Goal: Download file/media

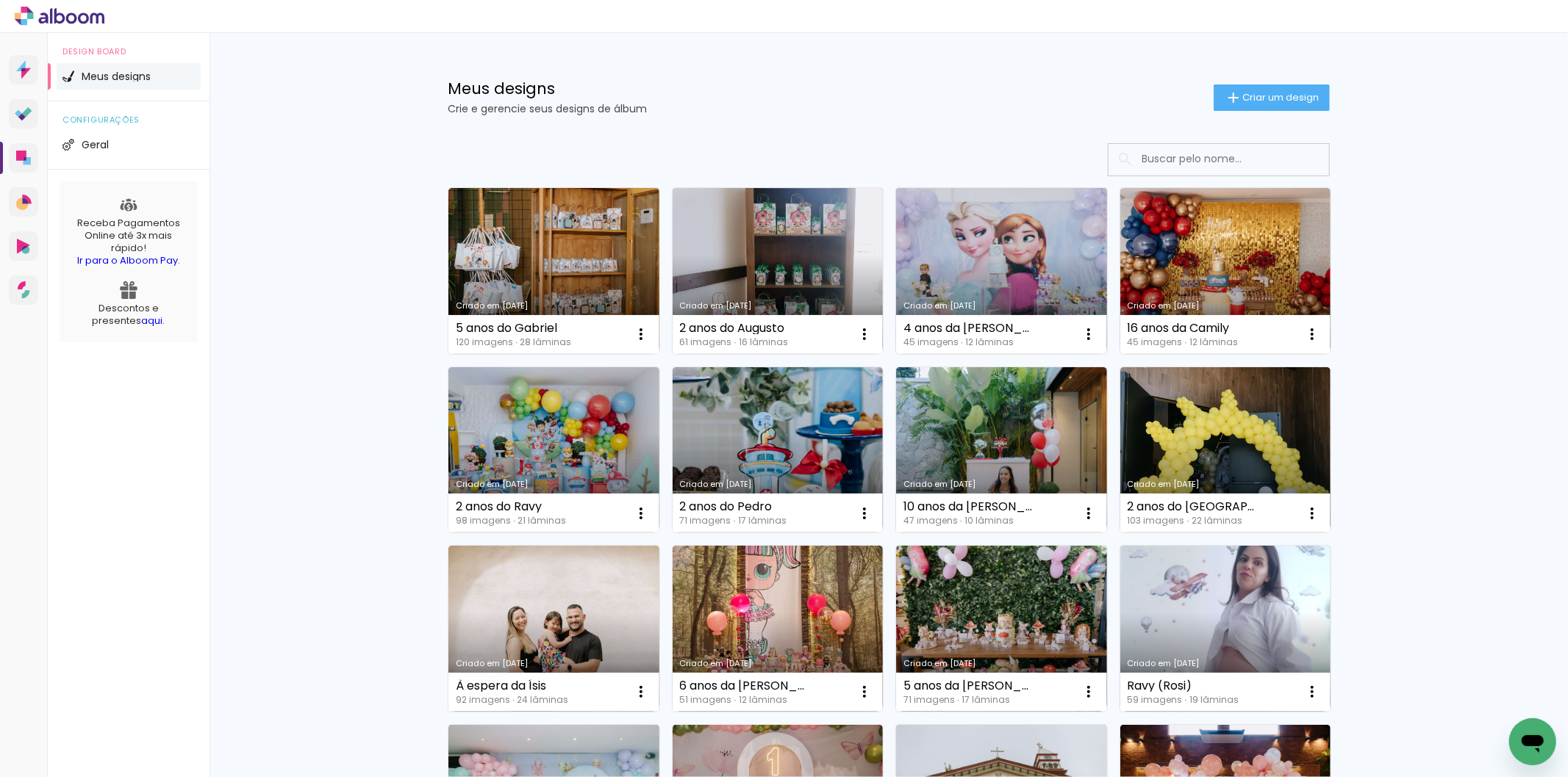
click at [1019, 272] on link "Criado em [DATE]" at bounding box center [1001, 271] width 211 height 166
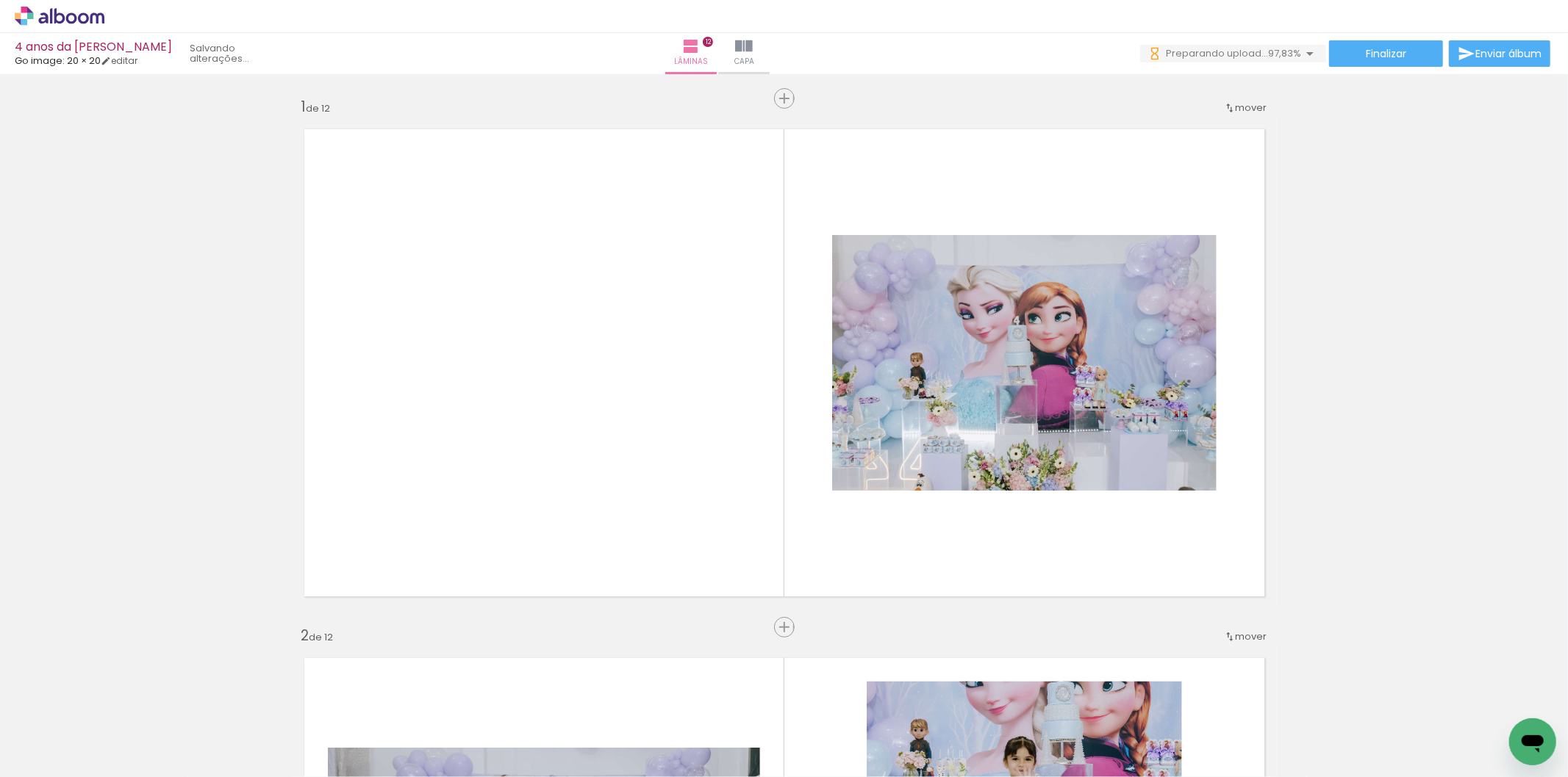
scroll to position [0, 2328]
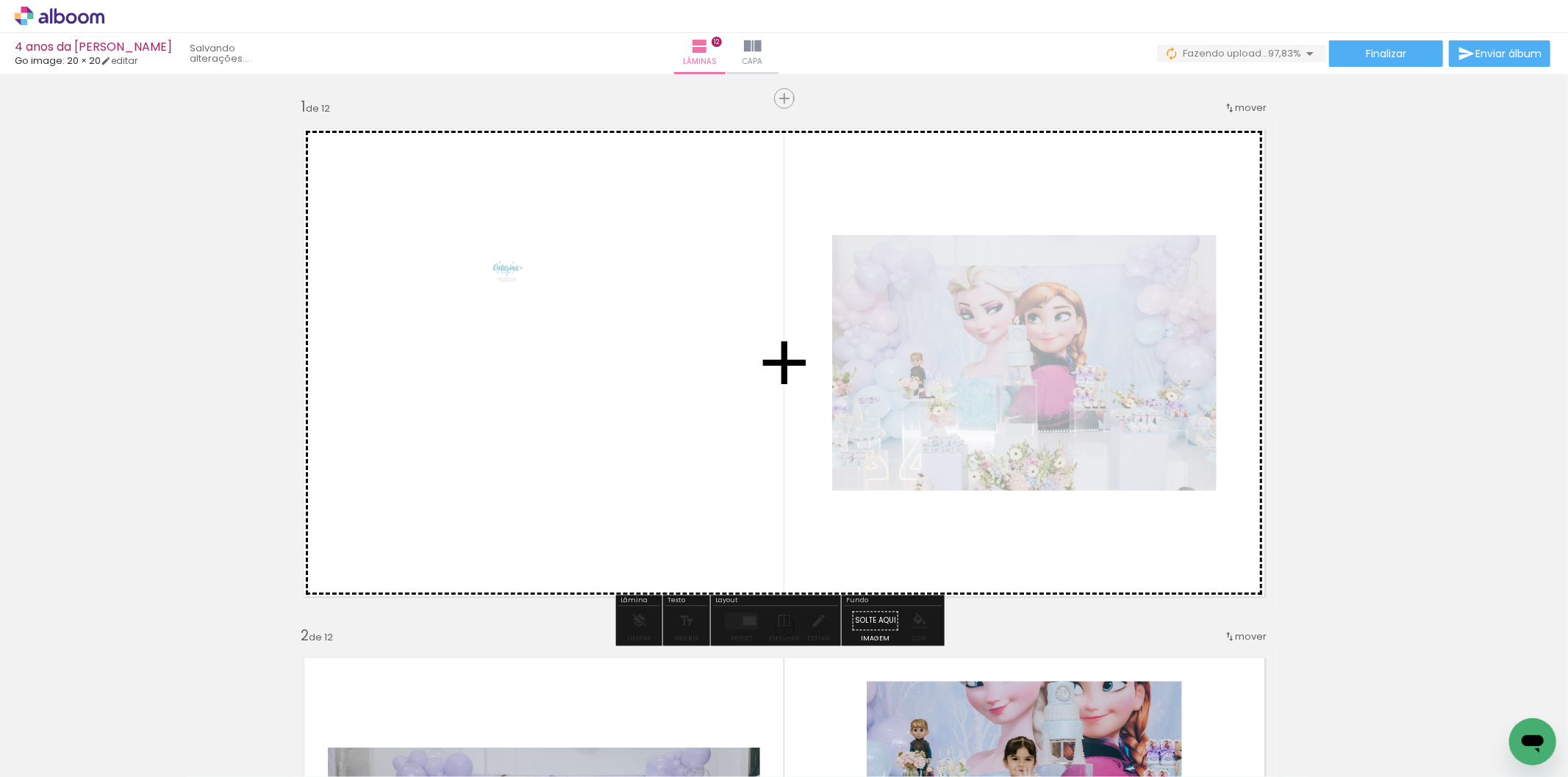
drag, startPoint x: 1537, startPoint y: 707, endPoint x: 519, endPoint y: 283, distance: 1102.8
click at [519, 283] on quentale-workspace at bounding box center [784, 388] width 1568 height 777
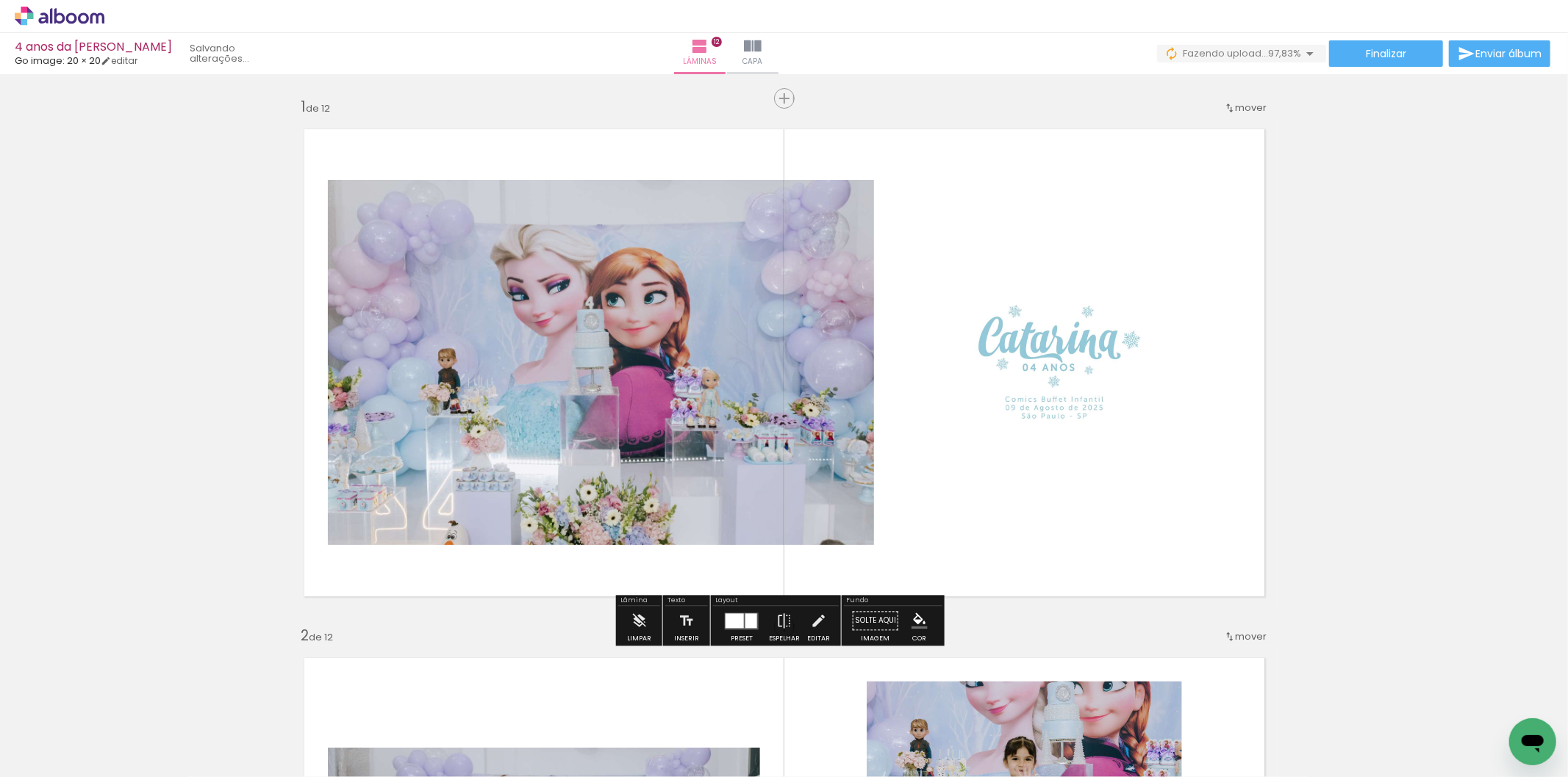
click at [745, 615] on div at bounding box center [750, 621] width 12 height 14
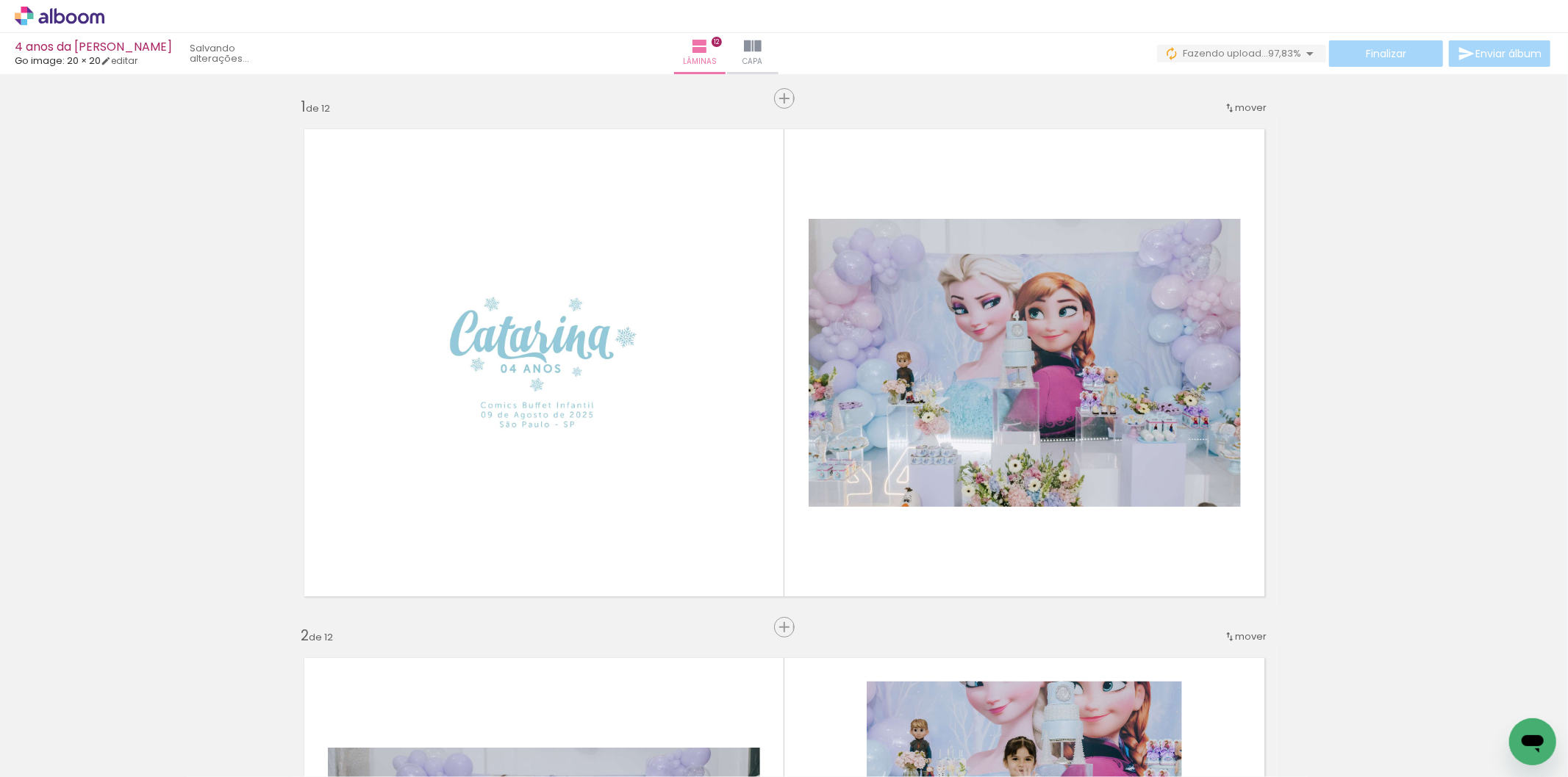
scroll to position [0, 2328]
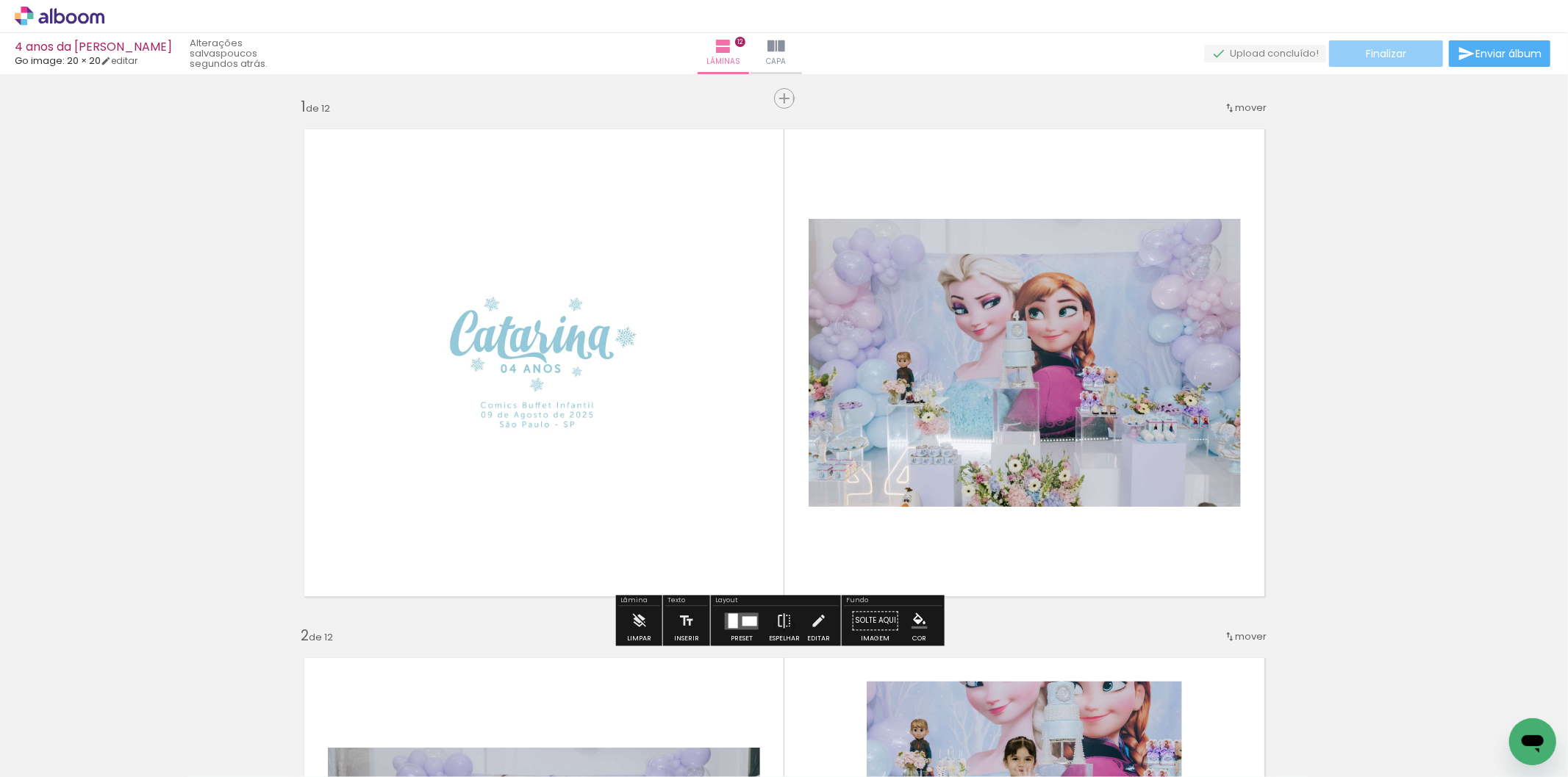
click at [1395, 49] on span "Finalizar" at bounding box center [1385, 53] width 40 height 10
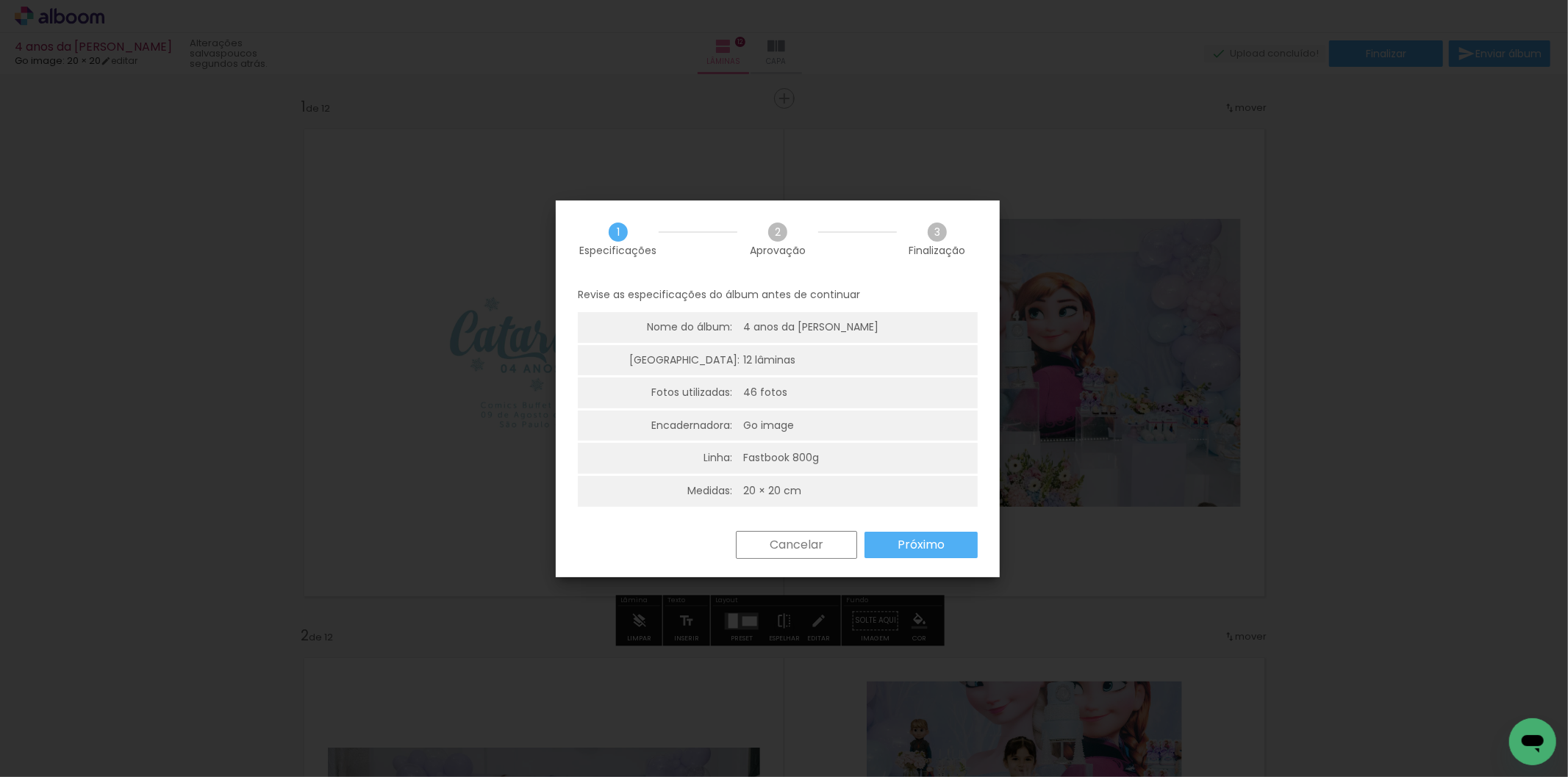
click at [888, 555] on paper-button "Próximo" at bounding box center [921, 546] width 113 height 27
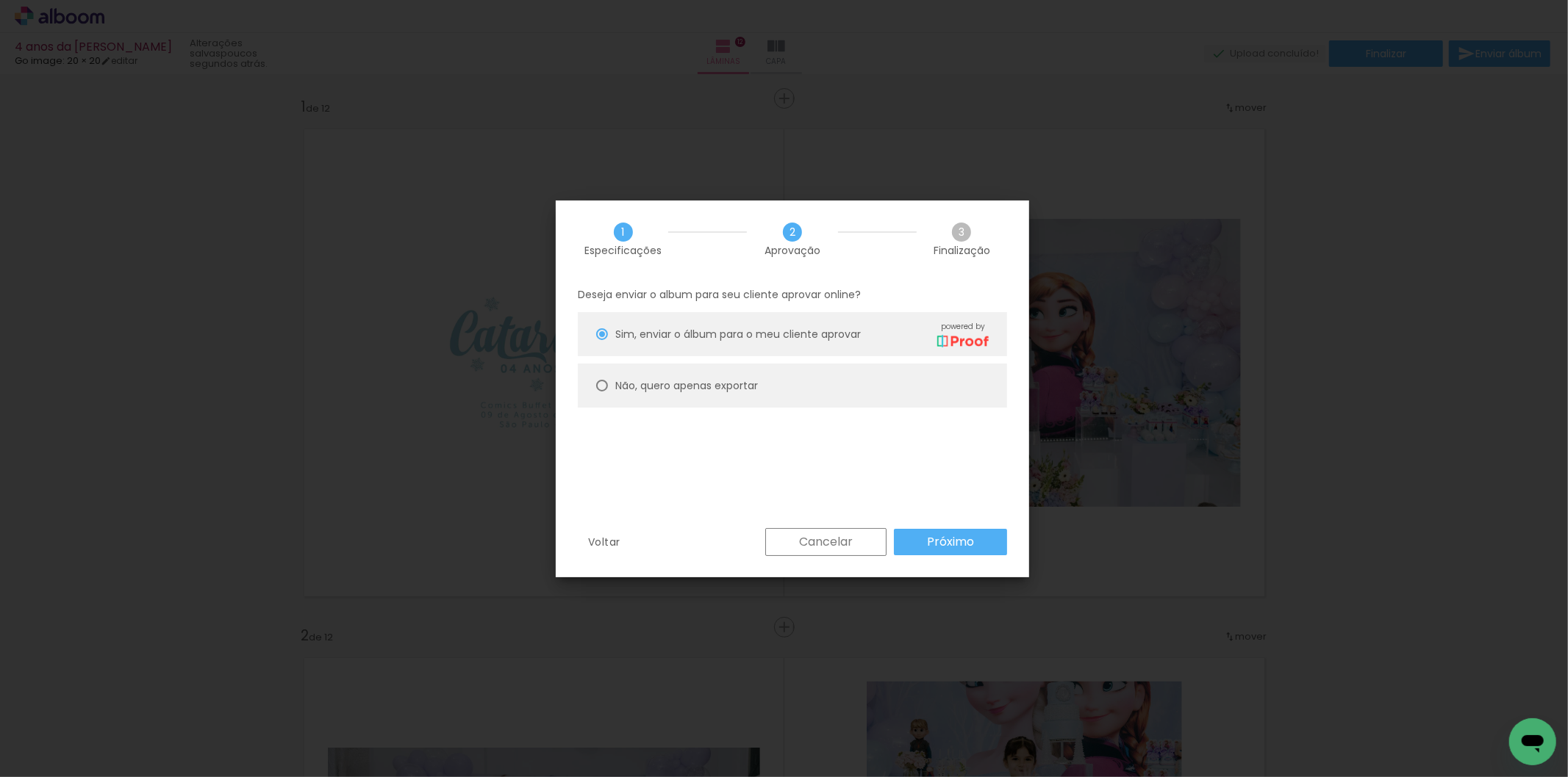
click at [0, 0] on slot "Não, quero apenas exportar" at bounding box center [0, 0] width 0 height 0
type paper-radio-button "on"
click at [0, 0] on slot "Próximo" at bounding box center [0, 0] width 0 height 0
type input "Alta, 300 DPI"
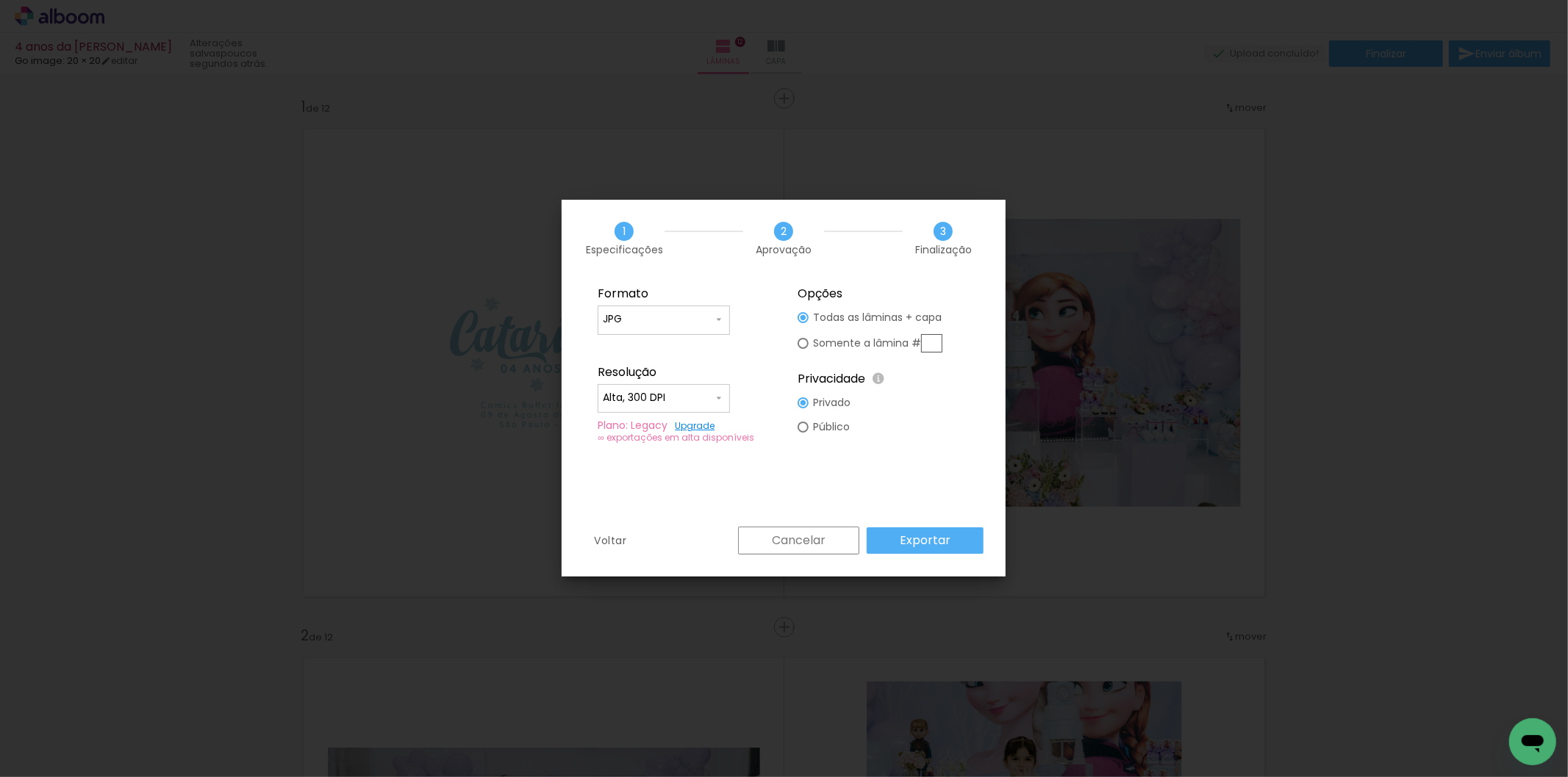
click at [0, 0] on slot "Exportar" at bounding box center [0, 0] width 0 height 0
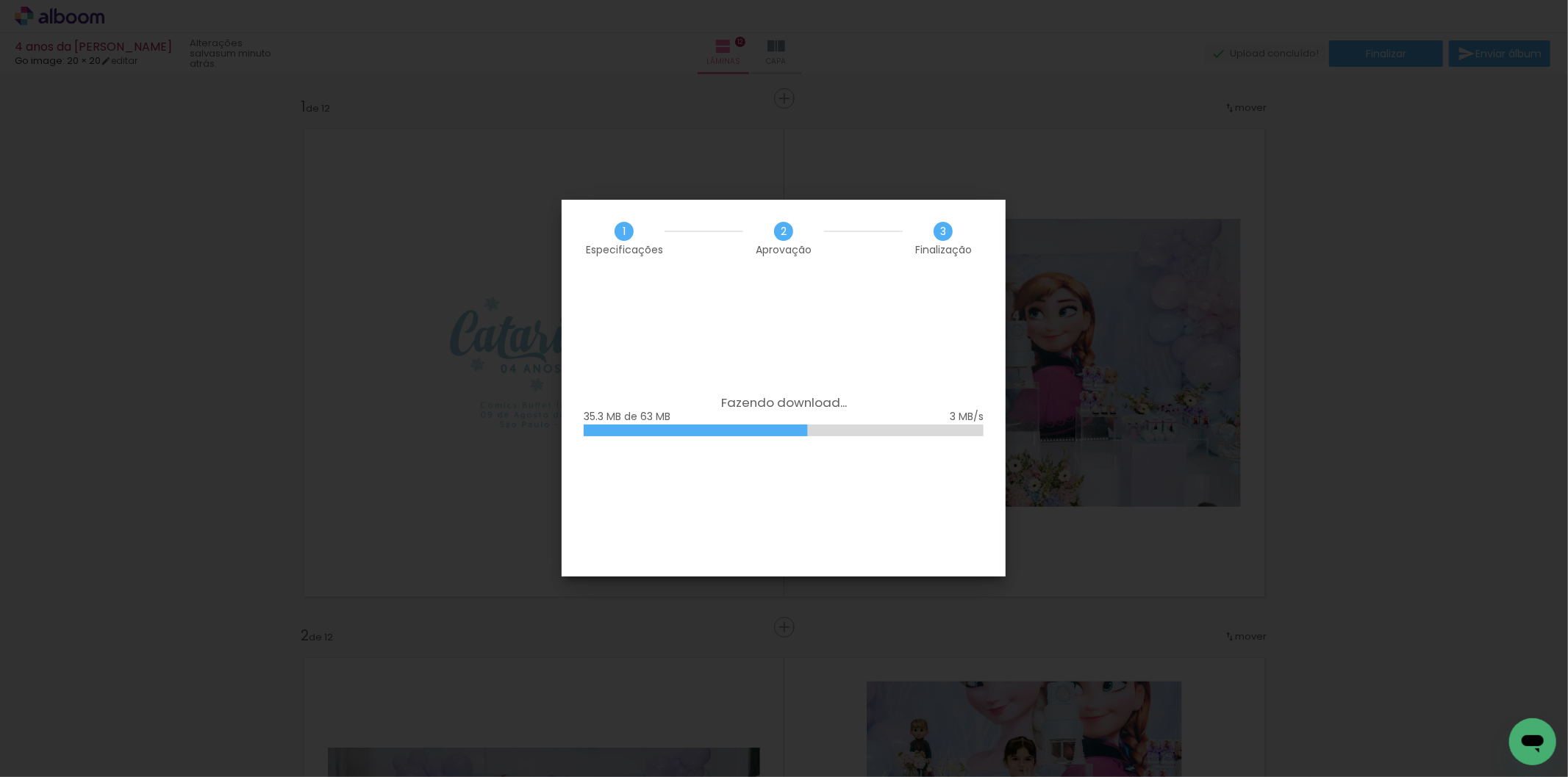
scroll to position [0, 2328]
click at [1567, 245] on iron-overlay-backdrop at bounding box center [784, 388] width 1568 height 777
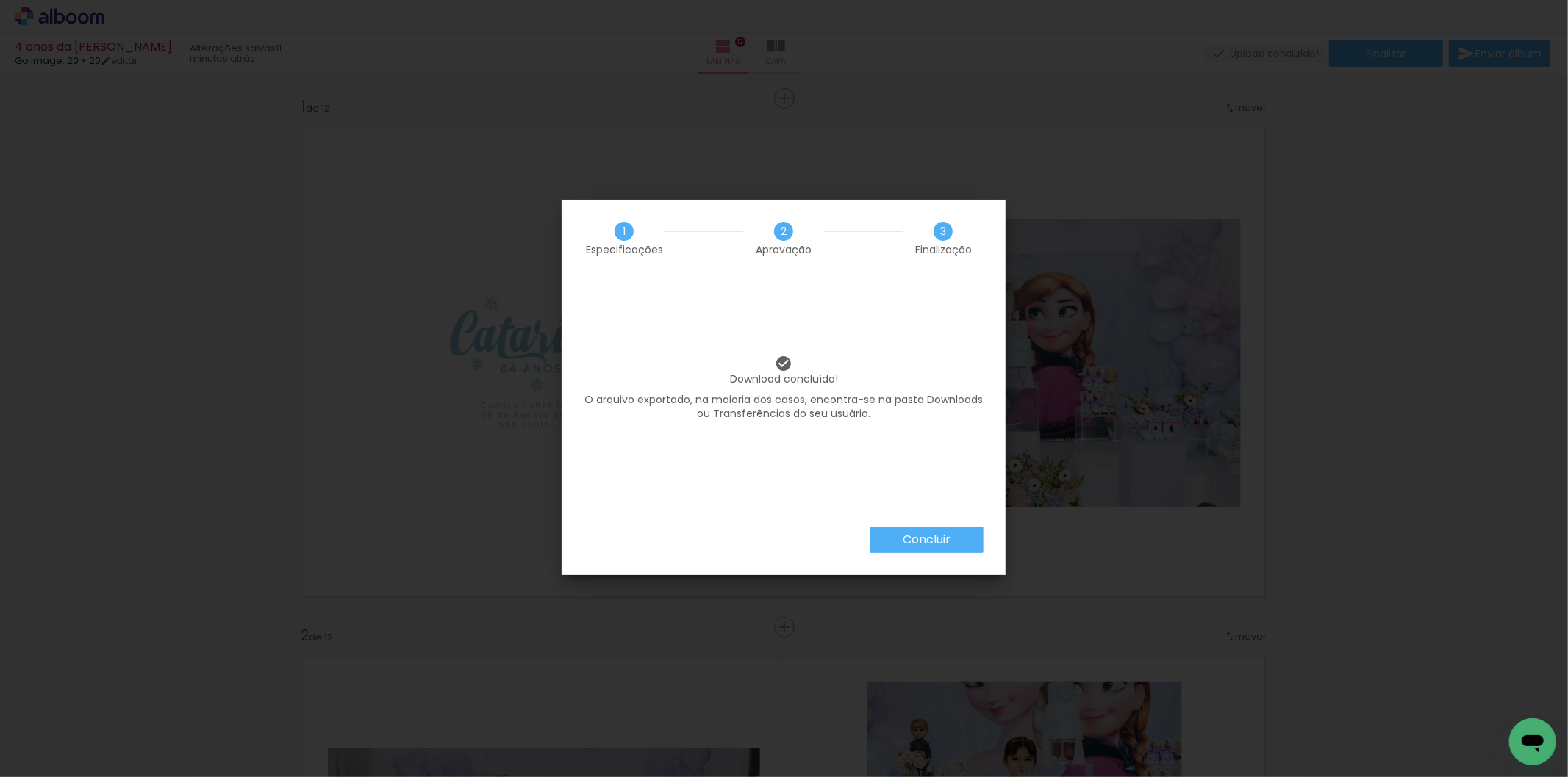
scroll to position [0, 2328]
